Goal: Task Accomplishment & Management: Complete application form

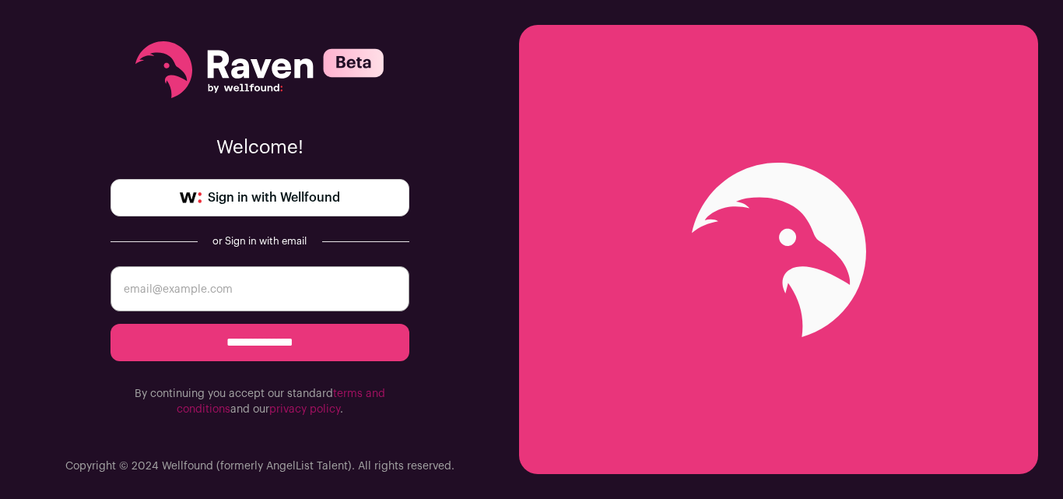
click at [258, 199] on span "Sign in with Wellfound" at bounding box center [274, 197] width 132 height 19
click at [208, 288] on input "email" at bounding box center [259, 288] width 299 height 45
type input "velus28@gmail.com"
click at [244, 342] on input "**********" at bounding box center [259, 342] width 299 height 37
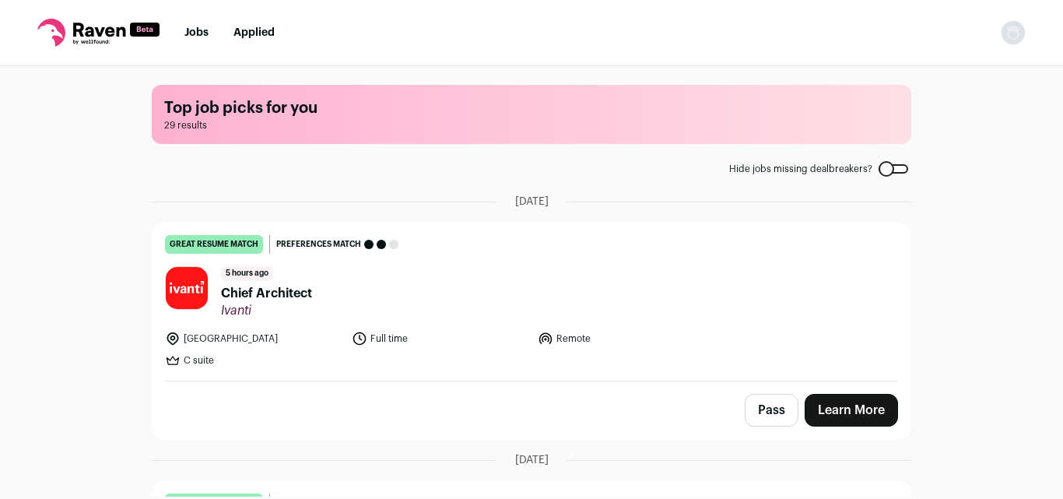
click at [294, 287] on span "Chief Architect" at bounding box center [266, 293] width 91 height 19
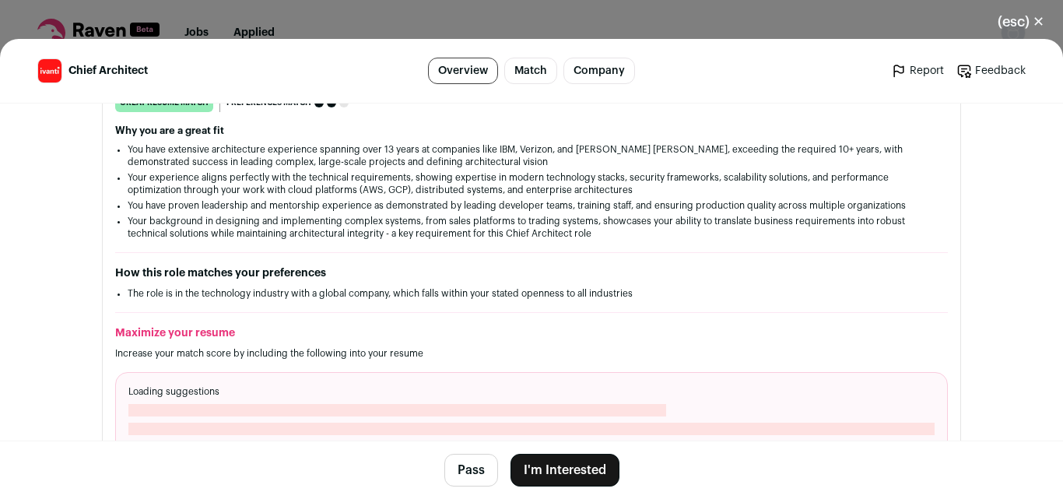
scroll to position [281, 0]
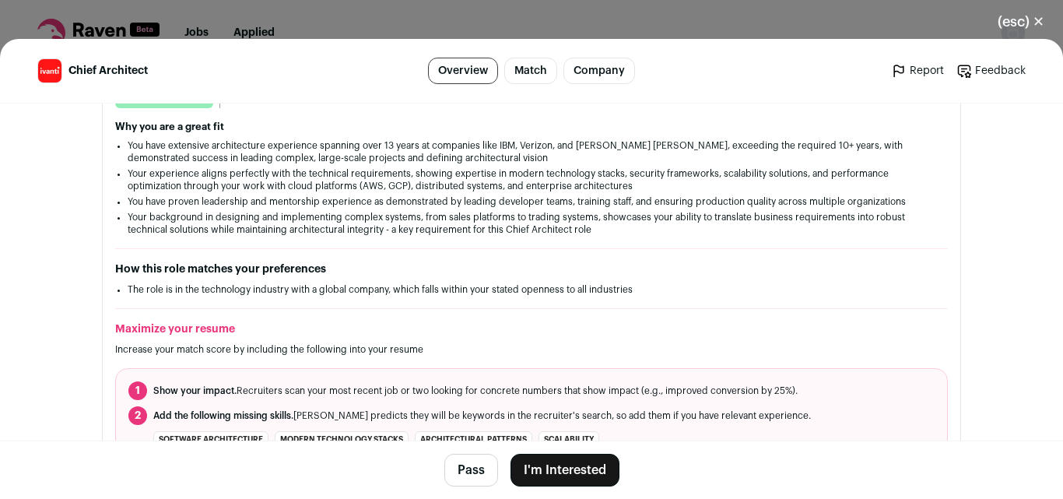
click at [547, 477] on button "I'm Interested" at bounding box center [564, 470] width 109 height 33
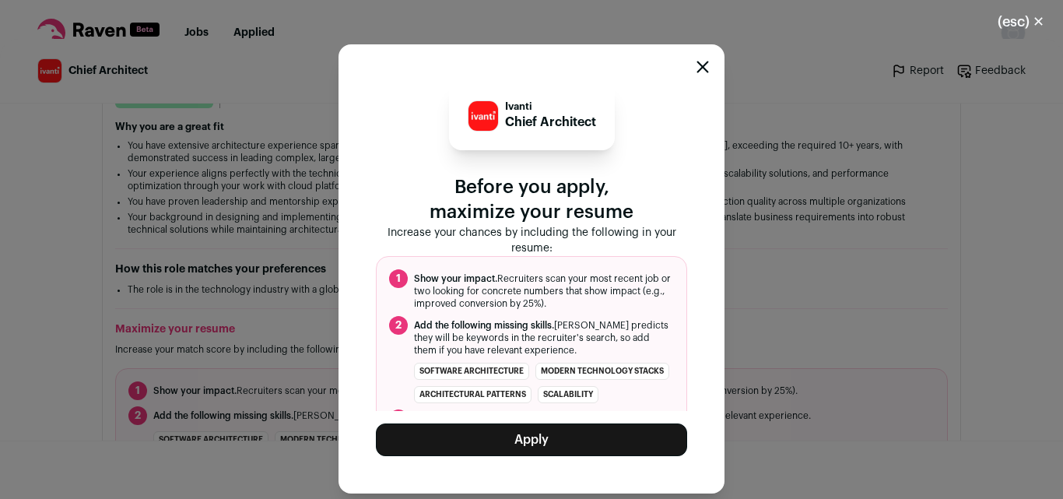
click at [557, 451] on button "Apply" at bounding box center [531, 439] width 311 height 33
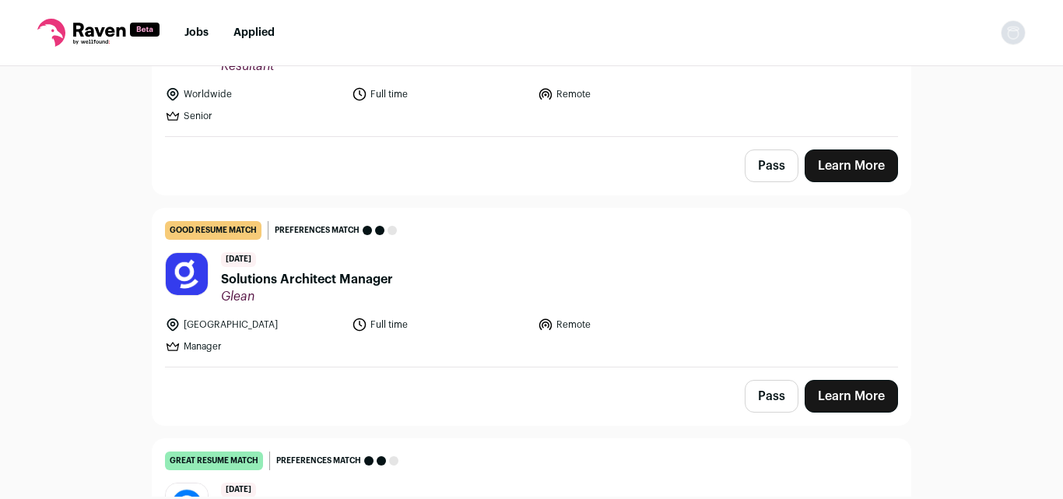
scroll to position [849, 0]
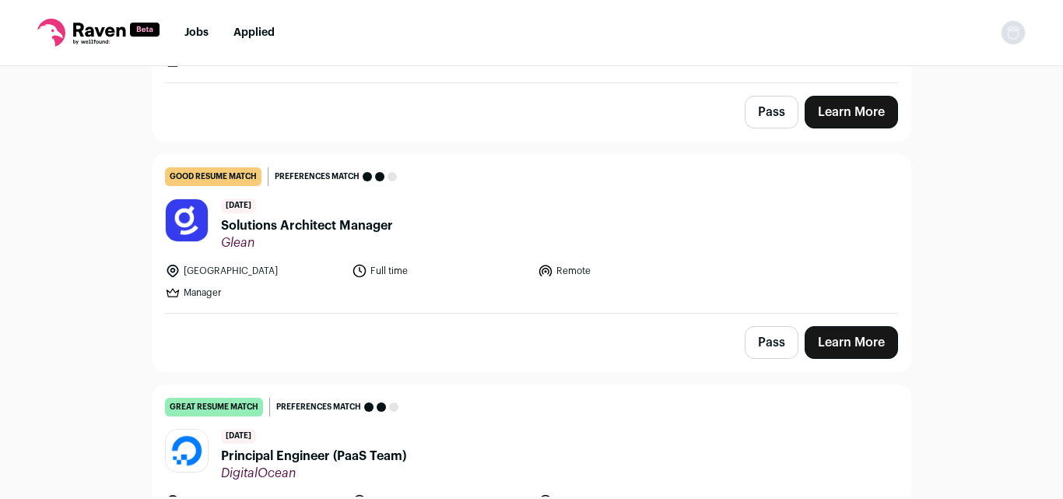
click at [282, 216] on span "Solutions Architect Manager" at bounding box center [307, 225] width 172 height 19
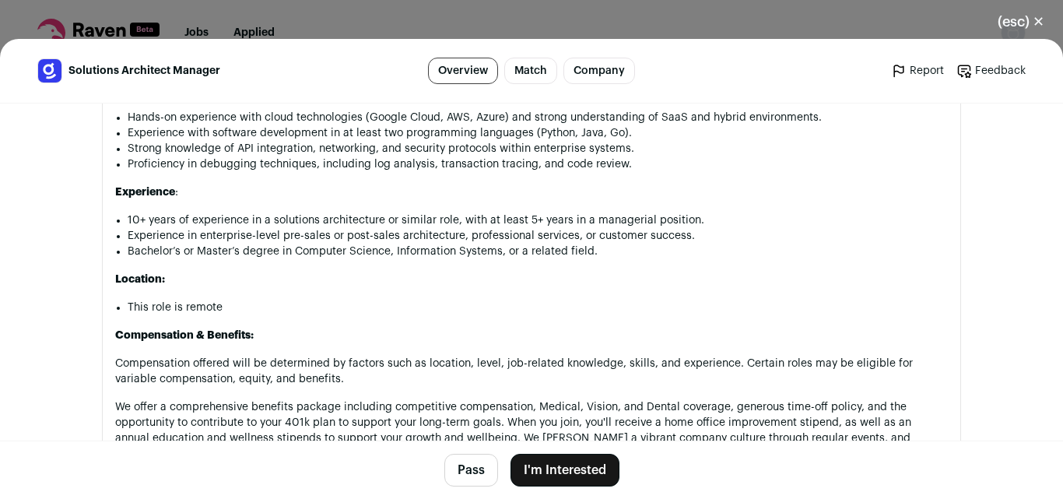
scroll to position [1505, 0]
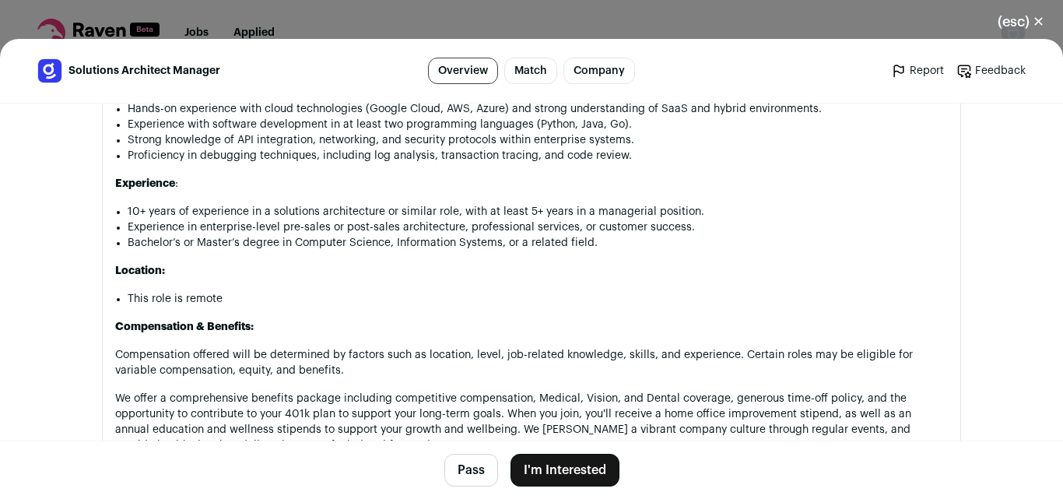
drag, startPoint x: 1040, startPoint y: 18, endPoint x: 691, endPoint y: 77, distance: 354.3
click at [691, 77] on div "Solutions Architect Manager Overview Match Company Report Feedback Report Feedb…" at bounding box center [531, 71] width 988 height 26
click at [1040, 23] on button "(esc) ✕" at bounding box center [1021, 22] width 84 height 34
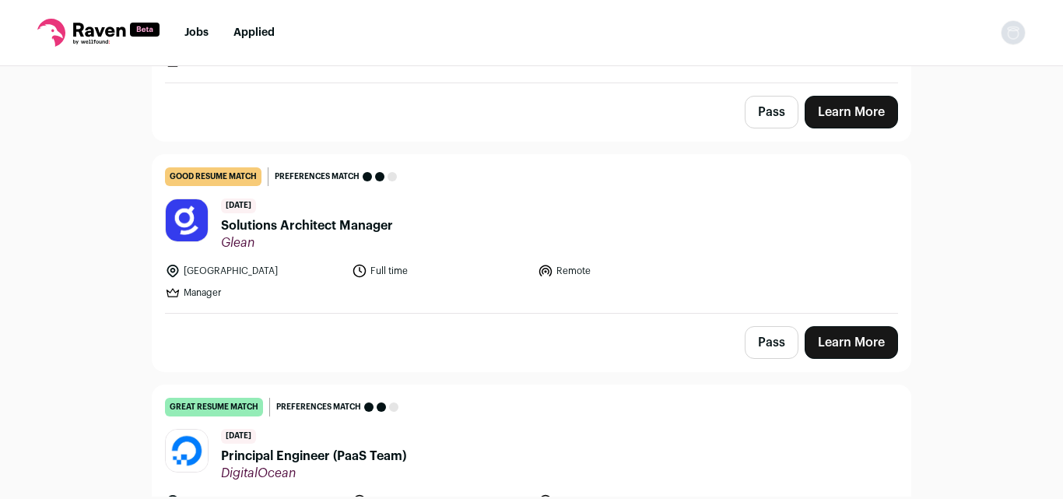
click at [289, 447] on span "Principal Engineer (PaaS Team)" at bounding box center [313, 456] width 185 height 19
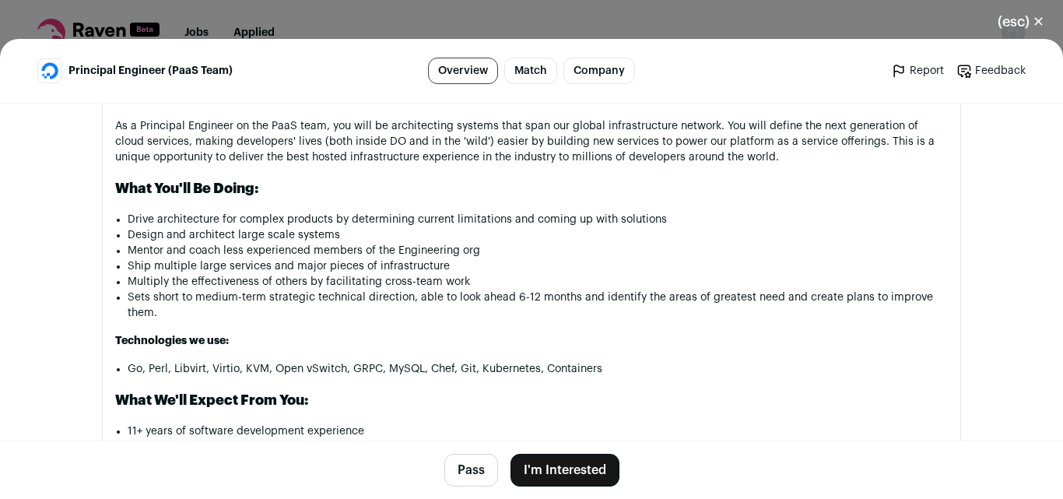
scroll to position [995, 0]
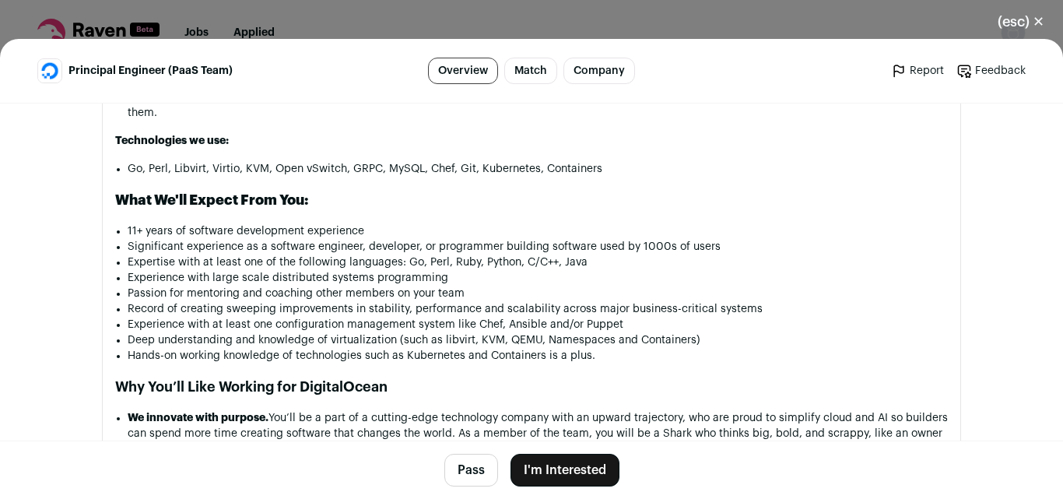
click at [1036, 21] on button "(esc) ✕" at bounding box center [1021, 22] width 84 height 34
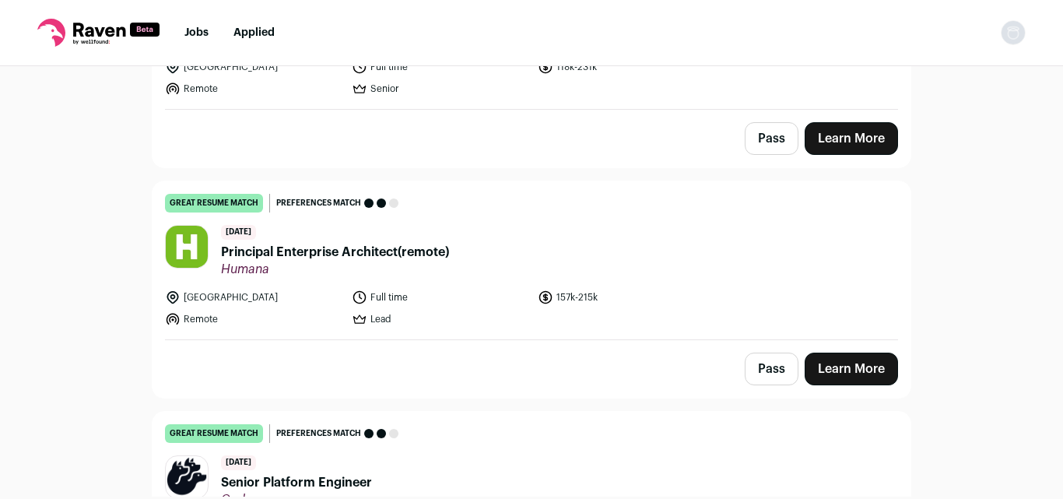
scroll to position [3813, 0]
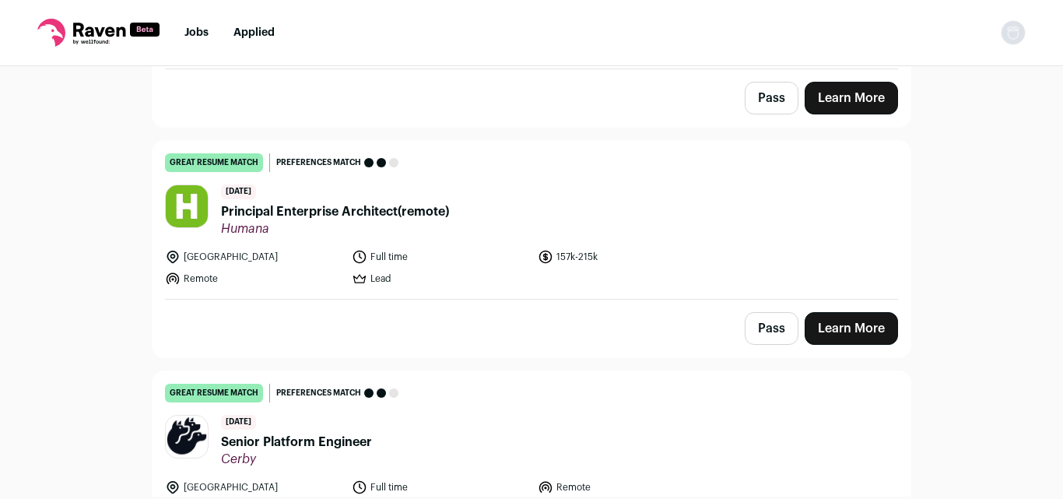
click at [30, 154] on div "Top job picks for you 28 results Hide jobs missing dealbreakers? [DATE] great r…" at bounding box center [531, 281] width 1063 height 430
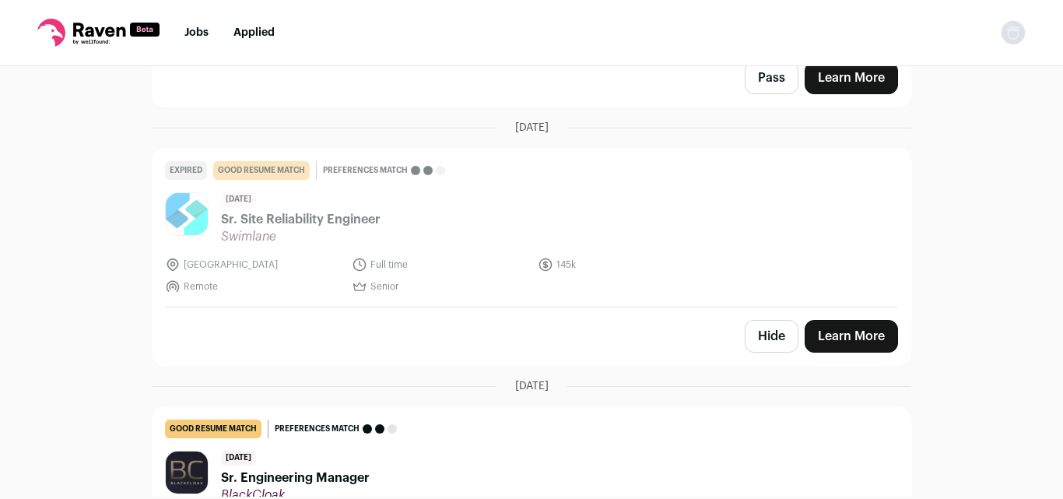
scroll to position [4200, 0]
